Goal: Task Accomplishment & Management: Manage account settings

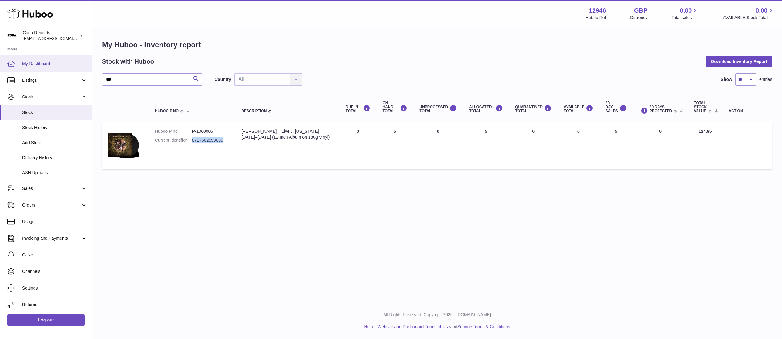
click at [48, 65] on span "My Dashboard" at bounding box center [54, 64] width 65 height 6
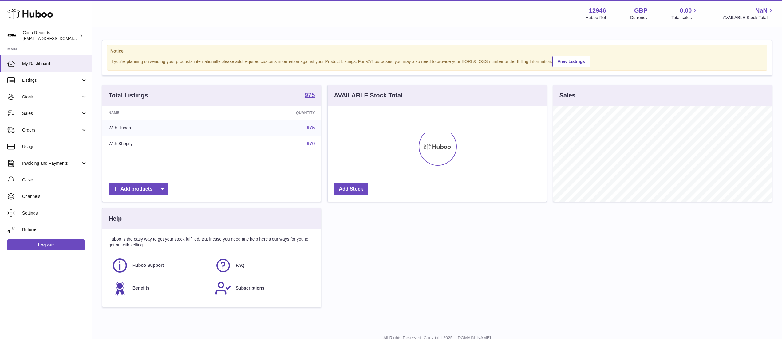
scroll to position [96, 218]
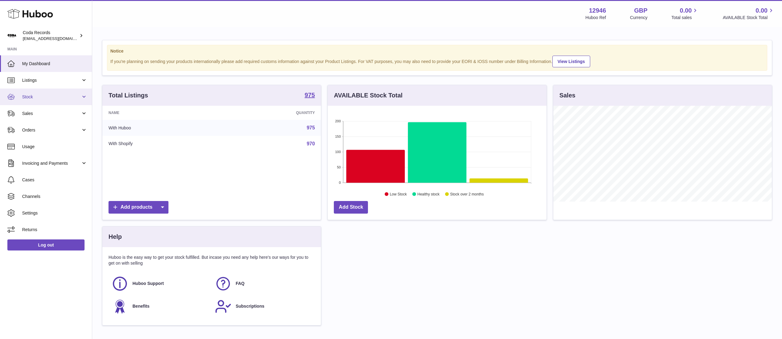
click at [57, 98] on span "Stock" at bounding box center [51, 97] width 59 height 6
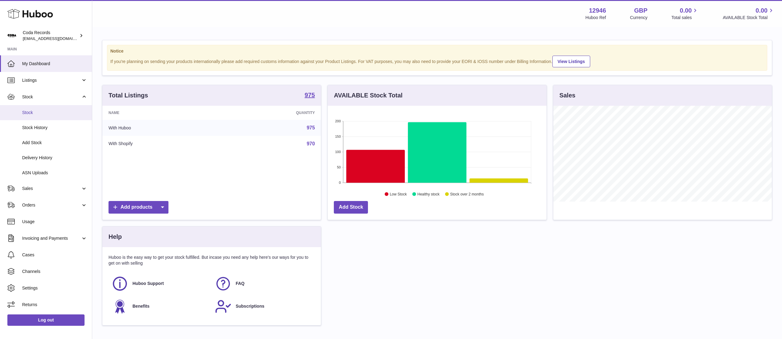
click at [56, 114] on span "Stock" at bounding box center [54, 113] width 65 height 6
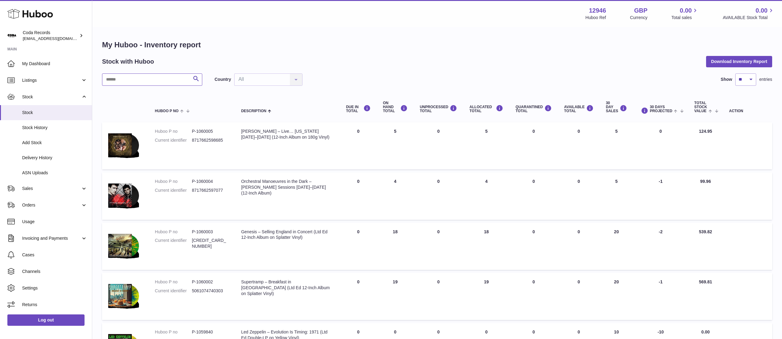
click at [148, 80] on input "text" at bounding box center [152, 79] width 100 height 12
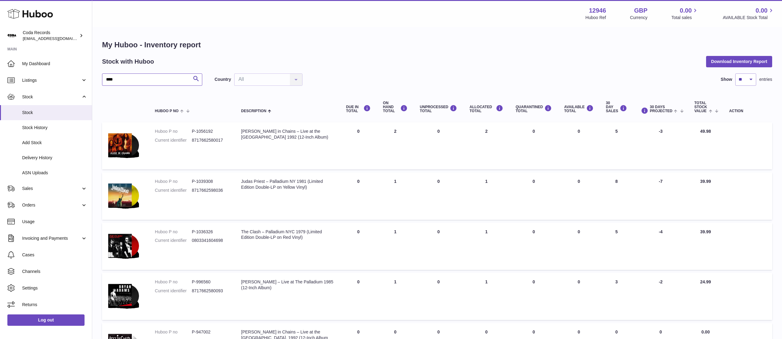
type input "****"
